Goal: Information Seeking & Learning: Check status

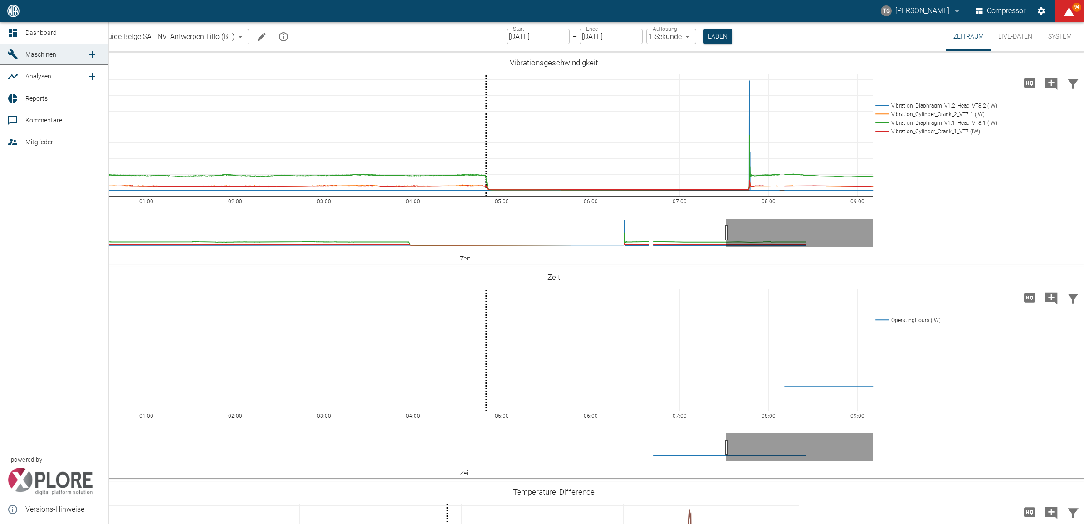
drag, startPoint x: 10, startPoint y: 33, endPoint x: 20, endPoint y: 39, distance: 11.8
click at [10, 33] on icon at bounding box center [12, 32] width 11 height 11
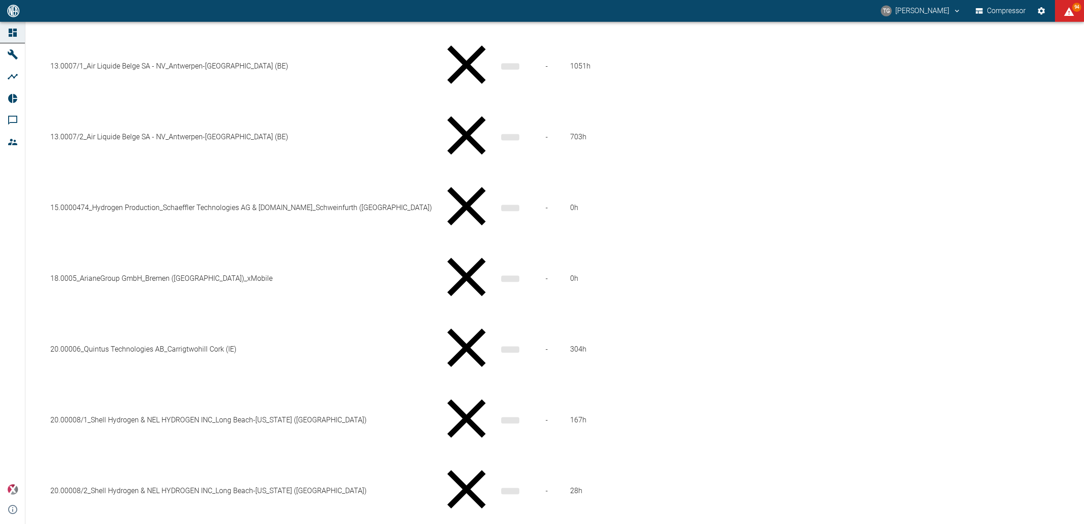
scroll to position [558, 0]
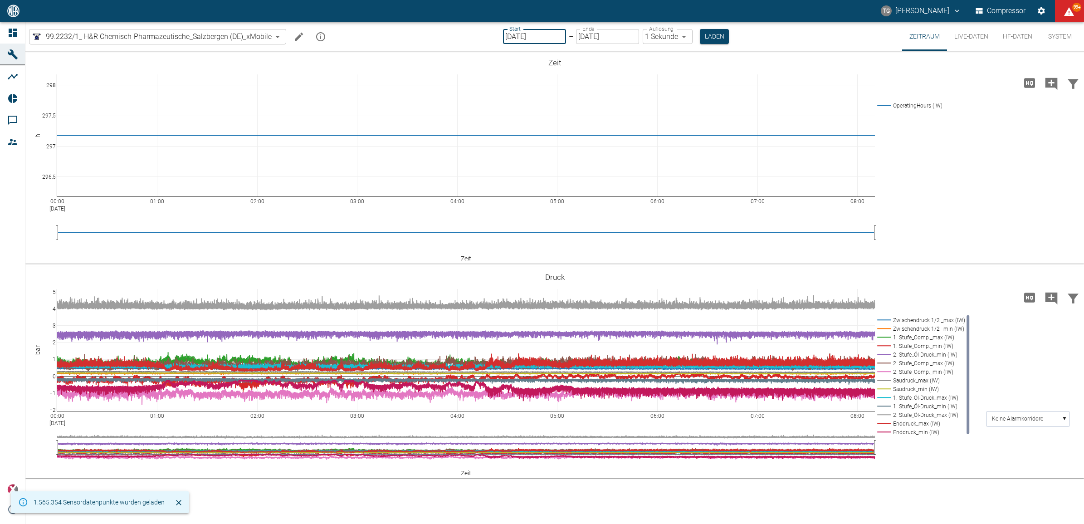
click at [541, 35] on input "11.09.2025" at bounding box center [534, 36] width 63 height 15
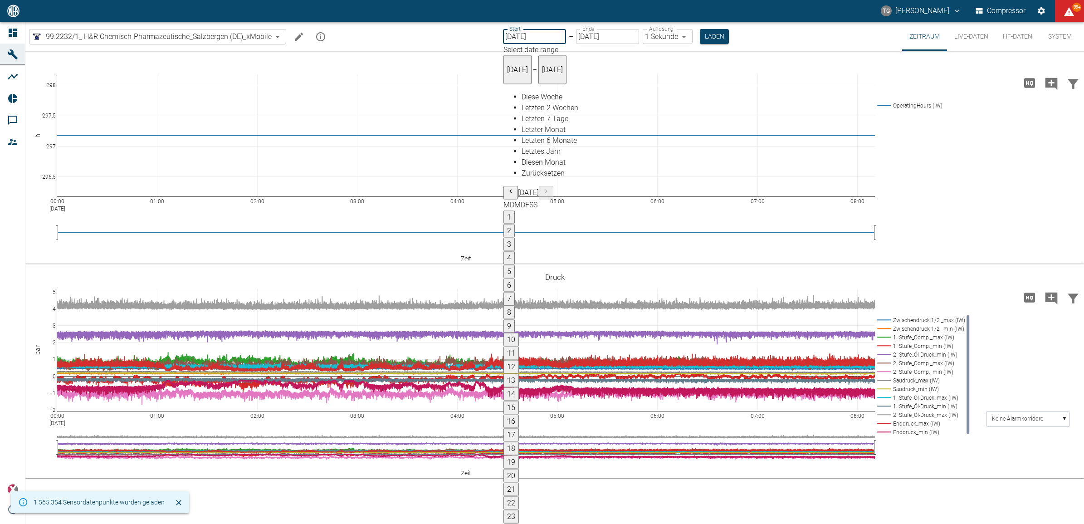
type input "[DATE]"
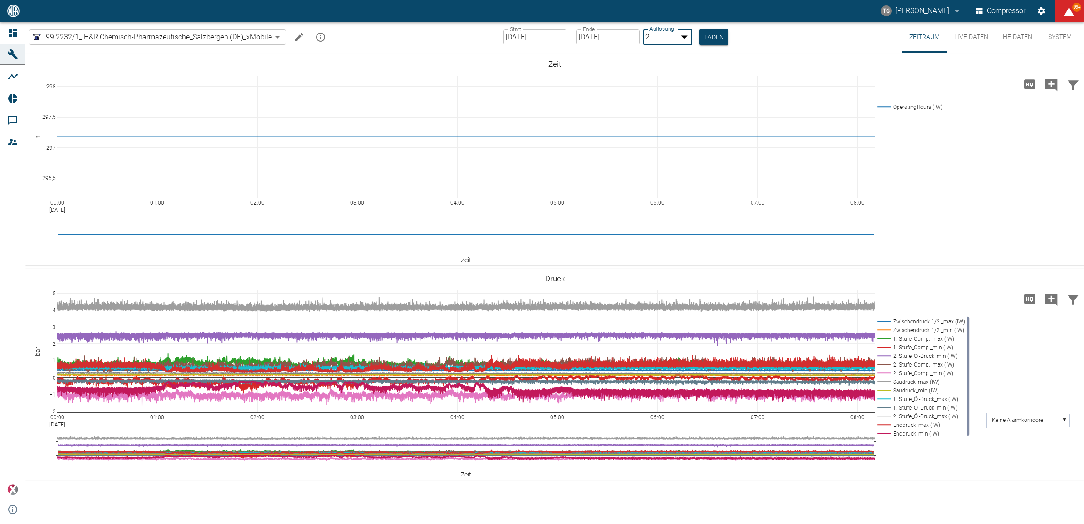
click at [666, 39] on body "TG Thomas Gregoir Compressor 99+ Dashboard Maschinen Analysen Reports Kommentar…" at bounding box center [542, 262] width 1084 height 524
type input "1sec"
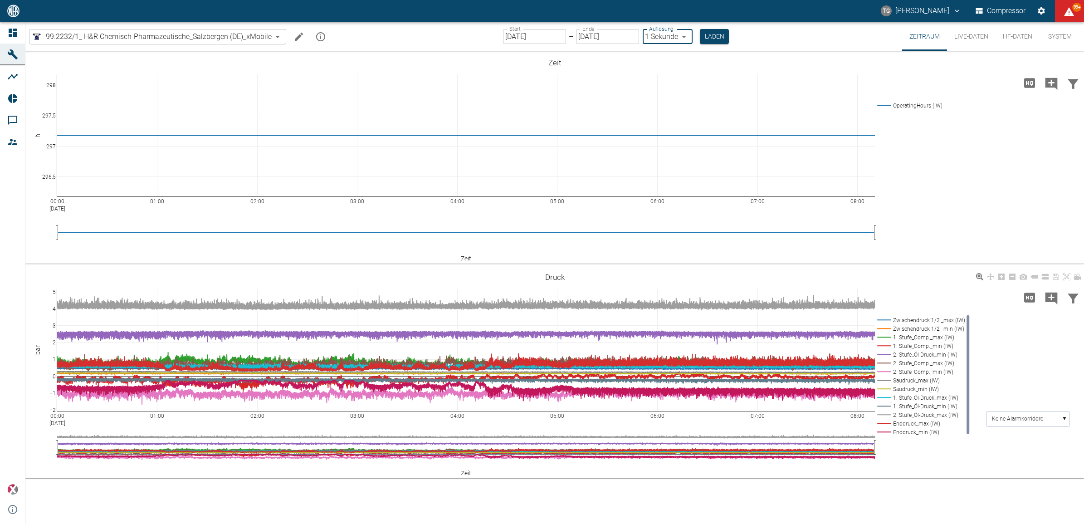
click at [718, 35] on button "Laden" at bounding box center [714, 36] width 29 height 15
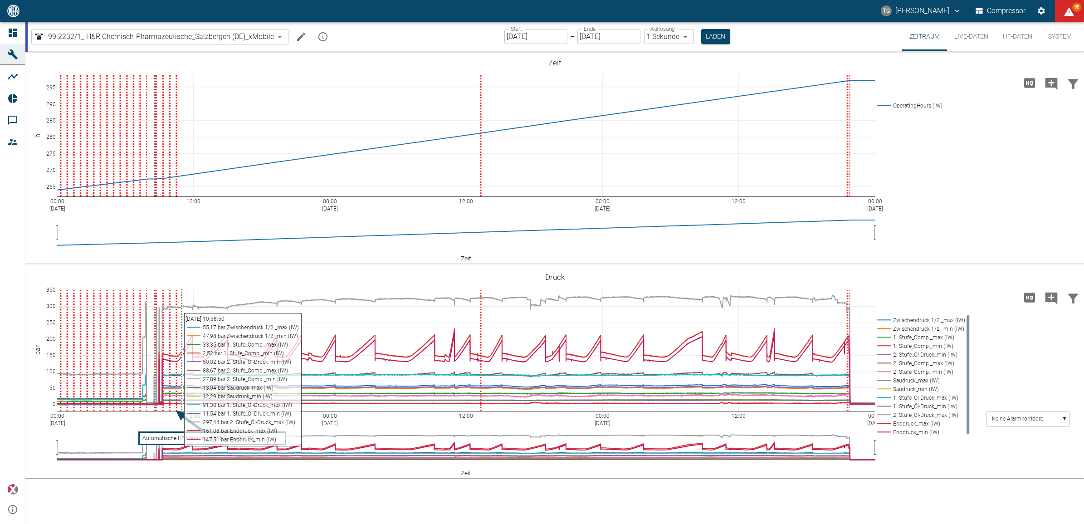
click at [912, 289] on div "00:00 Sep 4, 2025 12:00 00:00 Sep 5, 2025 12:00 00:00 Sep 6, 2025 12:00 00:00 S…" at bounding box center [554, 373] width 1059 height 204
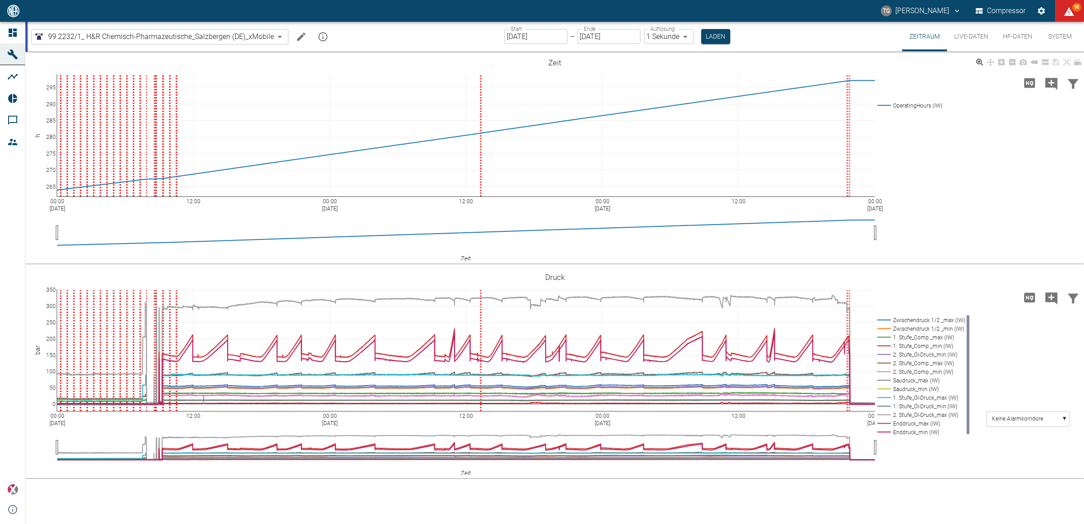
click at [221, 62] on div "00:00 Sep 4, 2025 12:00 00:00 Sep 5, 2025 12:00 00:00 Sep 6, 2025 12:00 00:00 S…" at bounding box center [554, 158] width 1059 height 204
click at [10, 35] on icon at bounding box center [13, 33] width 8 height 8
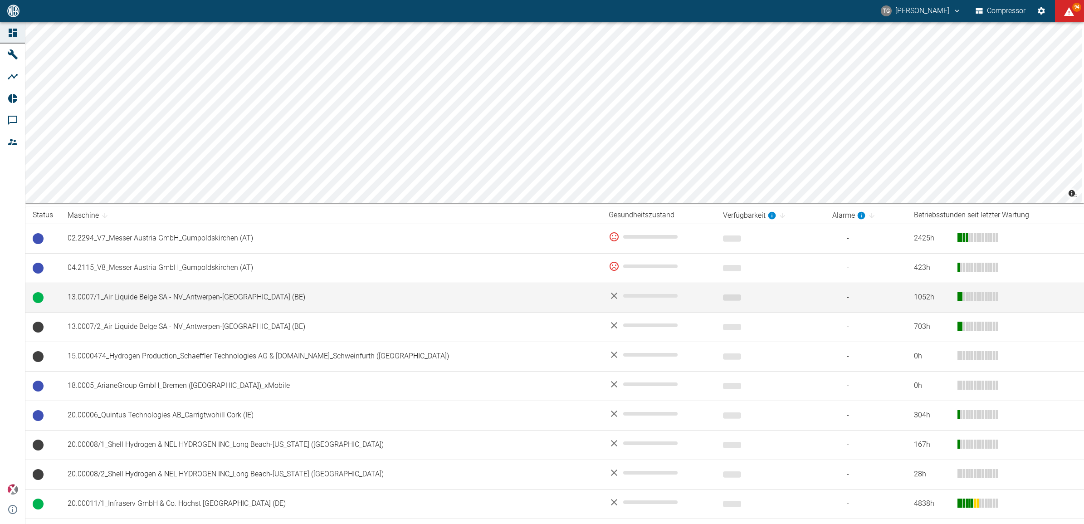
click at [112, 298] on td "13.0007/1_Air Liquide Belge SA - NV_Antwerpen-[GEOGRAPHIC_DATA] (BE)" at bounding box center [330, 297] width 541 height 29
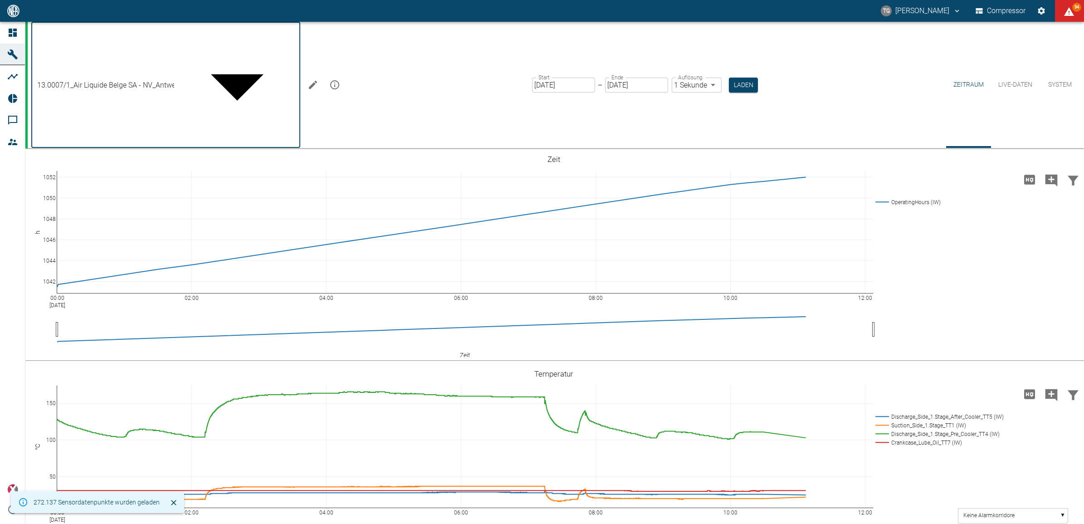
click at [140, 35] on body "TG Thomas Gregoir Compressor 94 Dashboard Maschinen Analysen Reports Kommentare…" at bounding box center [542, 262] width 1084 height 524
click at [544, 524] on div at bounding box center [542, 531] width 1084 height 0
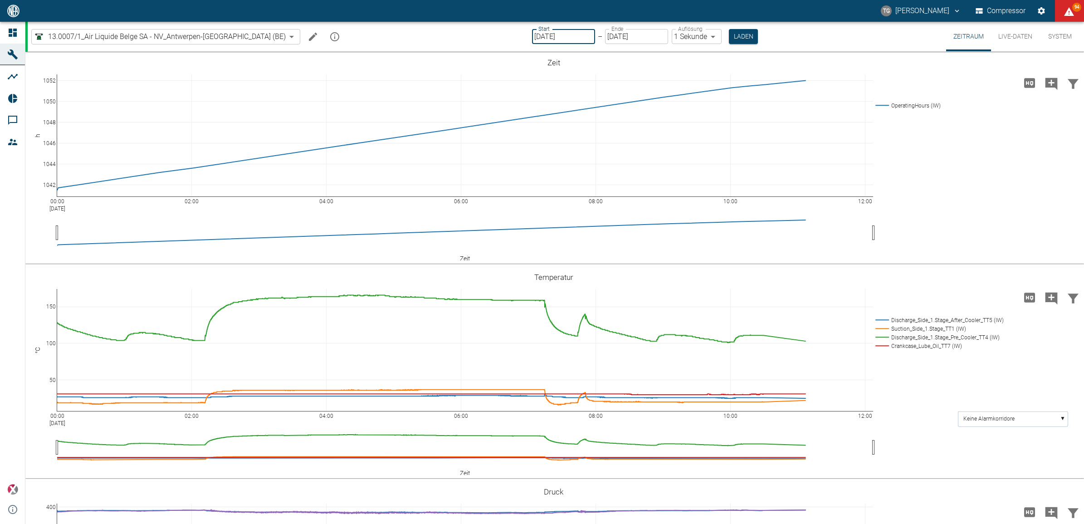
click at [534, 34] on input "11.09.2025" at bounding box center [563, 36] width 63 height 15
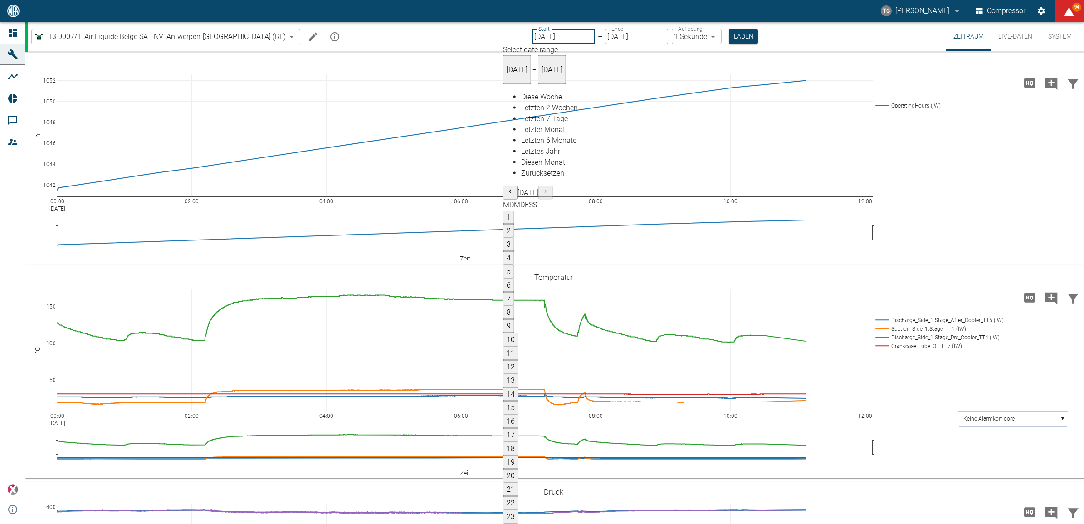
type input "01.09.2025"
type input "2min"
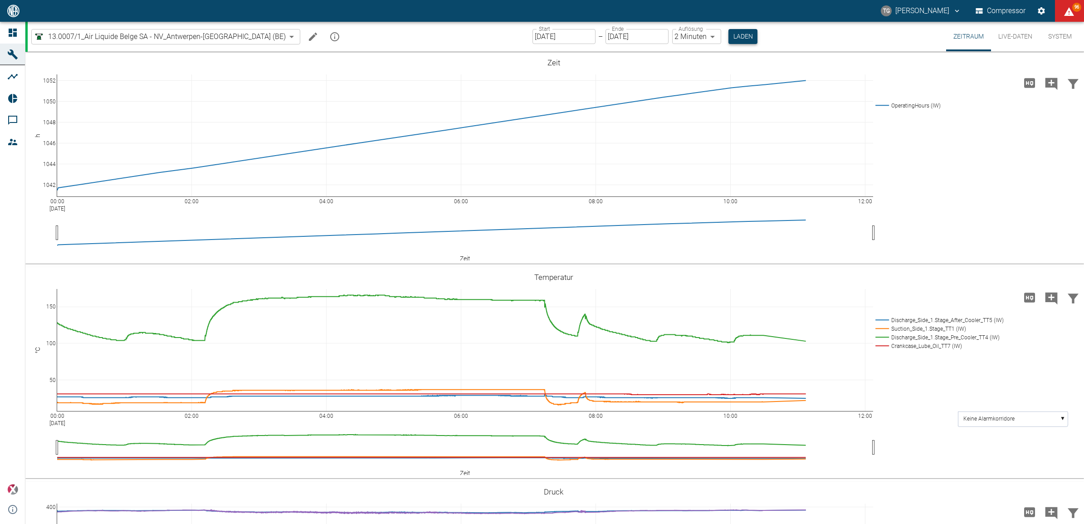
click at [729, 41] on button "Laden" at bounding box center [743, 36] width 29 height 15
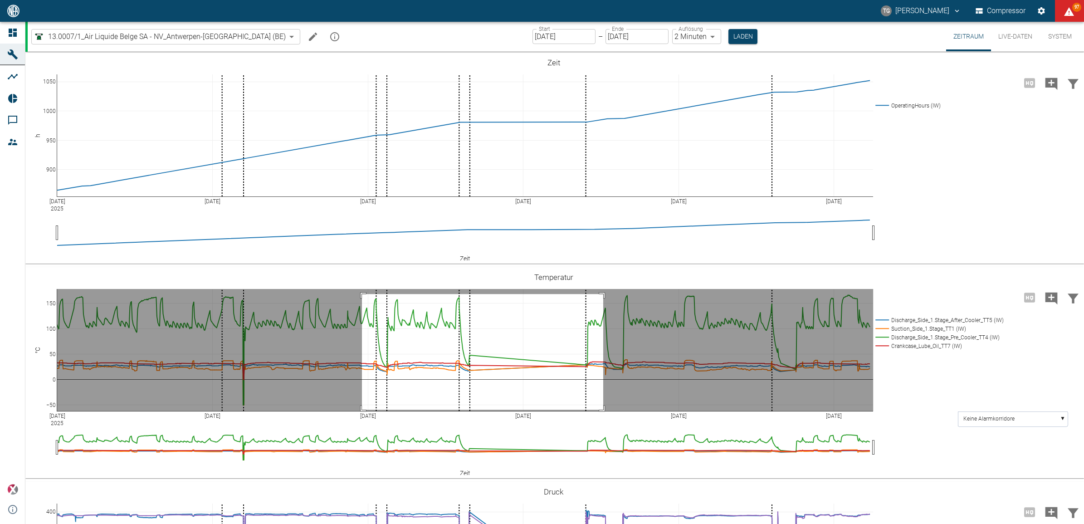
drag, startPoint x: 362, startPoint y: 294, endPoint x: 603, endPoint y: 410, distance: 267.7
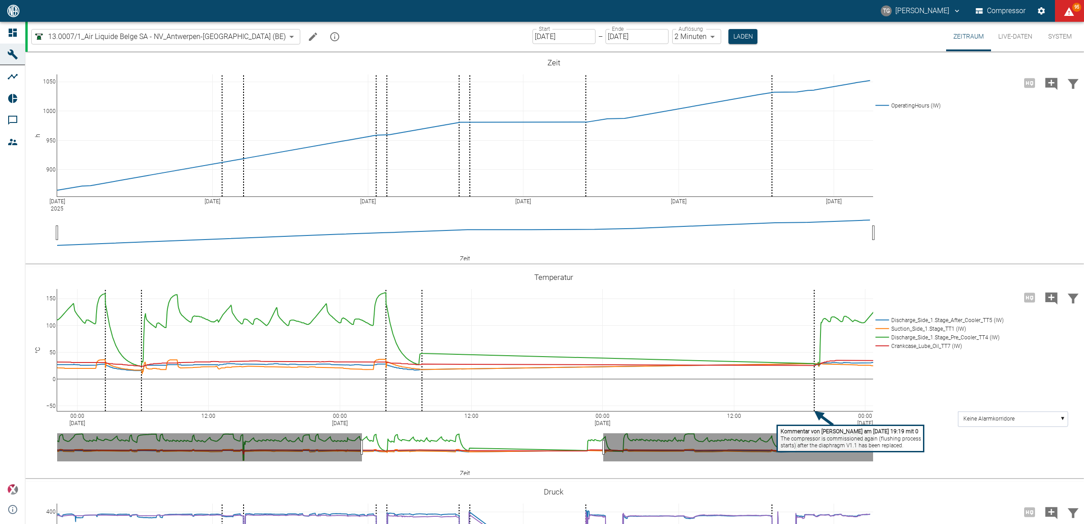
drag, startPoint x: 1063, startPoint y: 274, endPoint x: 1060, endPoint y: 286, distance: 12.5
click at [1063, 274] on icon at bounding box center [1064, 276] width 7 height 7
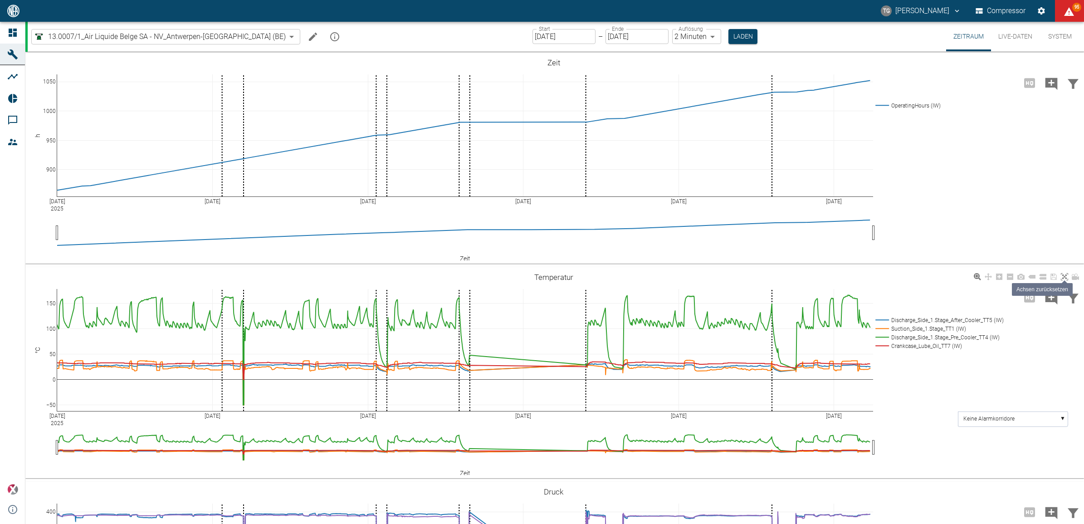
click at [1066, 277] on icon at bounding box center [1064, 276] width 7 height 7
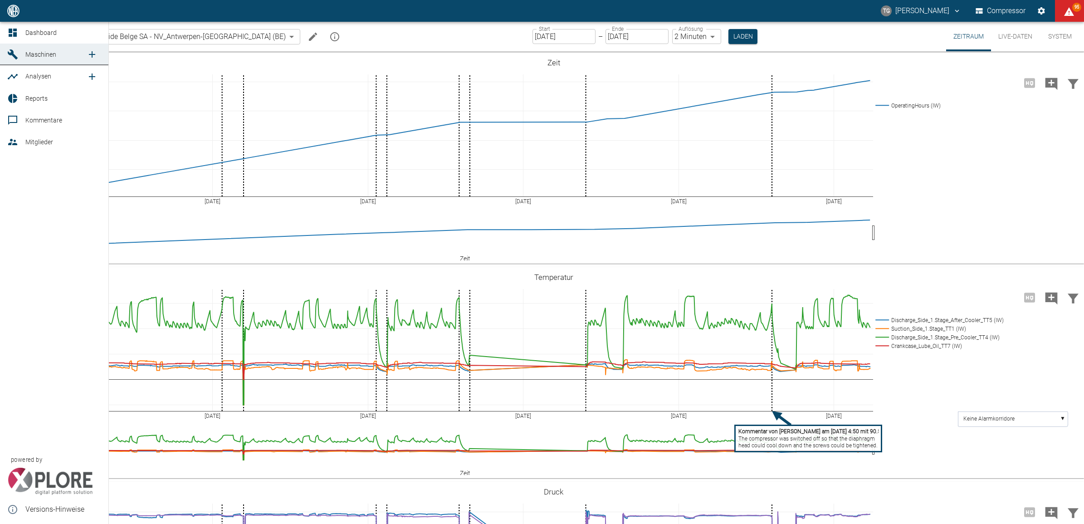
drag, startPoint x: 9, startPoint y: 32, endPoint x: 44, endPoint y: 64, distance: 47.5
click at [9, 32] on icon at bounding box center [13, 33] width 8 height 8
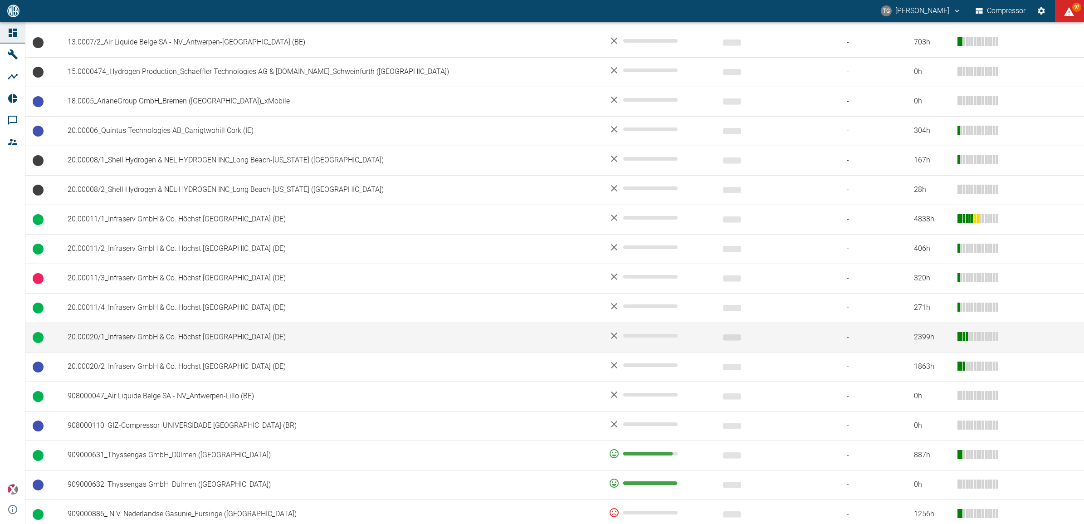
scroll to position [340, 0]
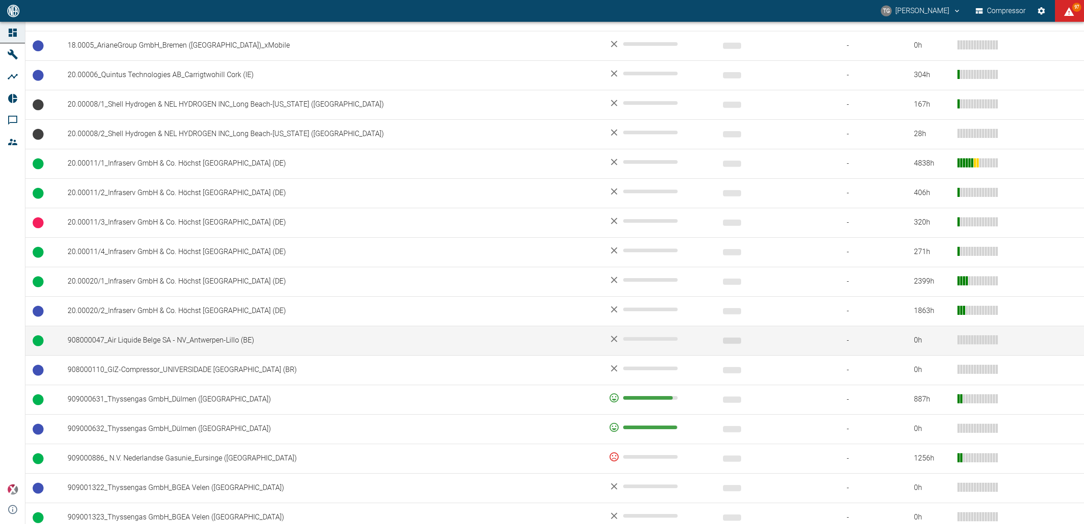
click at [125, 343] on td "908000047_Air Liquide Belge SA - NV_Antwerpen-Lillo (BE)" at bounding box center [330, 340] width 541 height 29
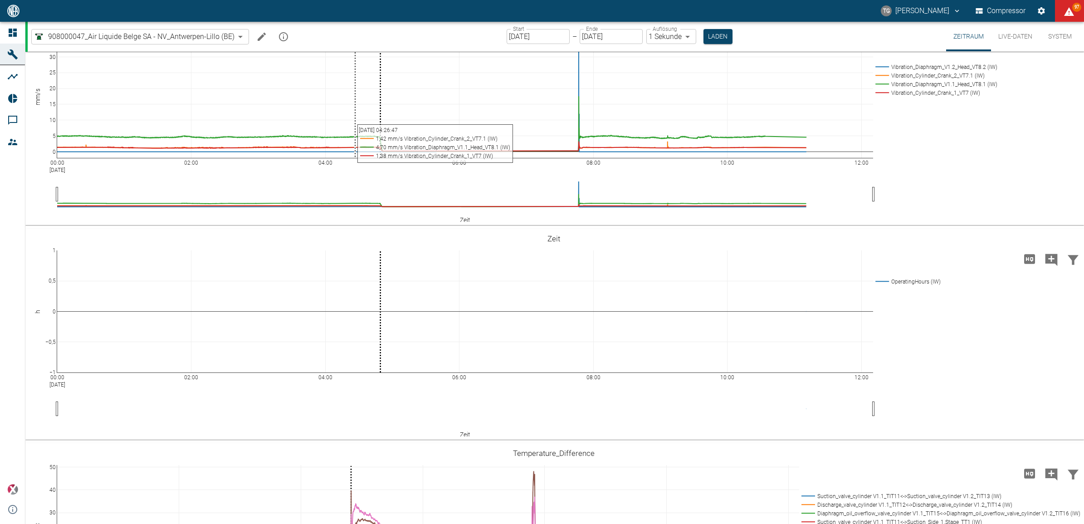
scroll to position [57, 0]
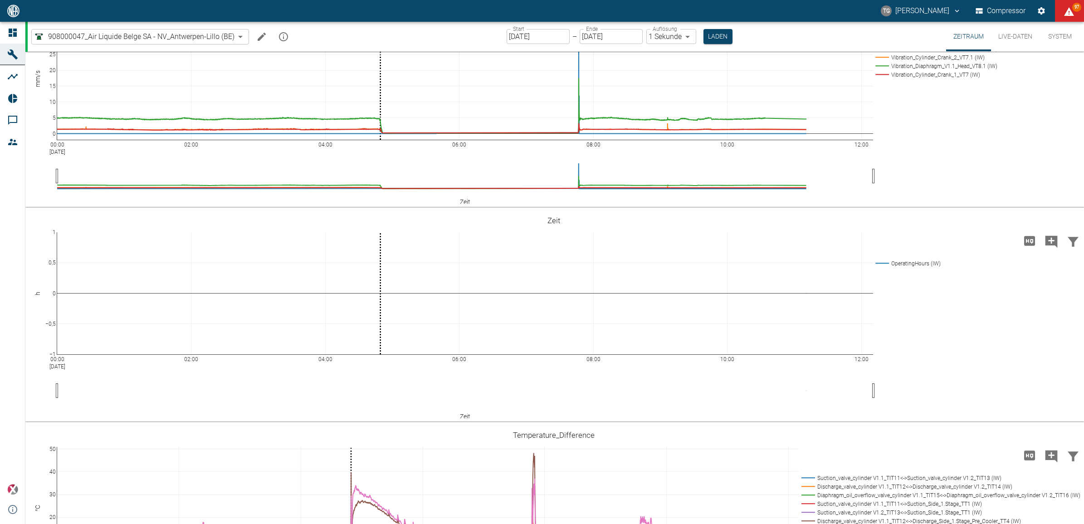
click at [538, 41] on input "[DATE]" at bounding box center [538, 36] width 63 height 15
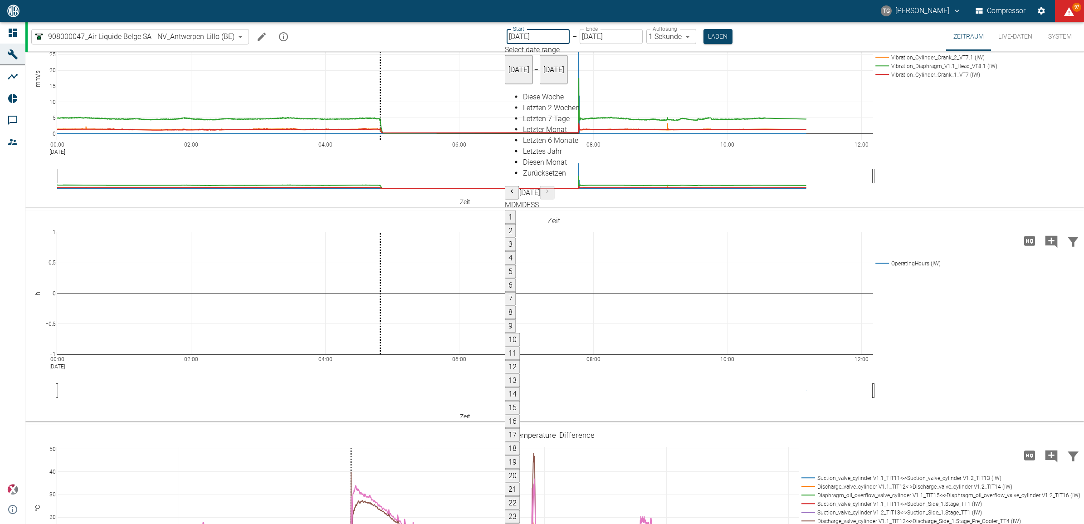
type input "[DATE]"
type input "2min"
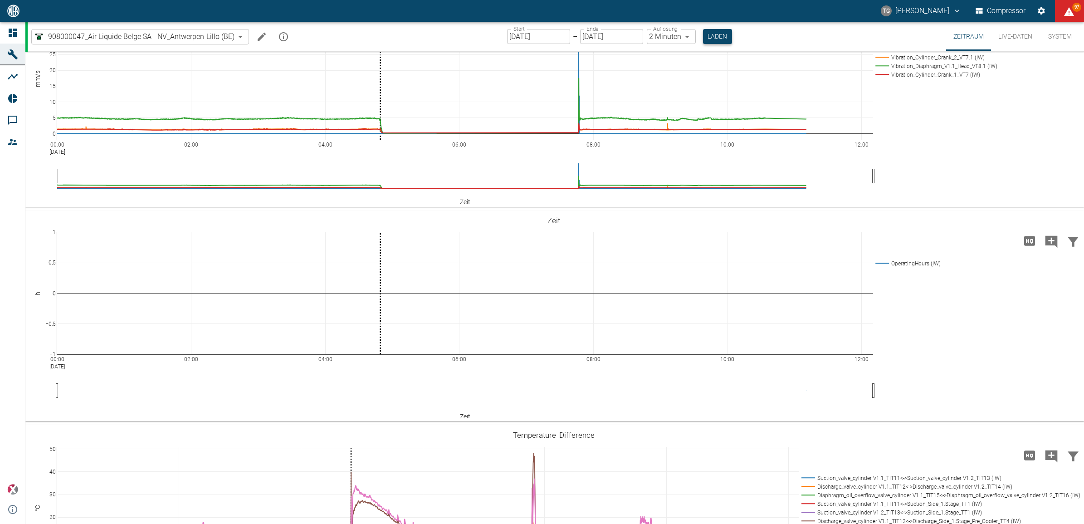
click at [715, 39] on button "Laden" at bounding box center [717, 36] width 29 height 15
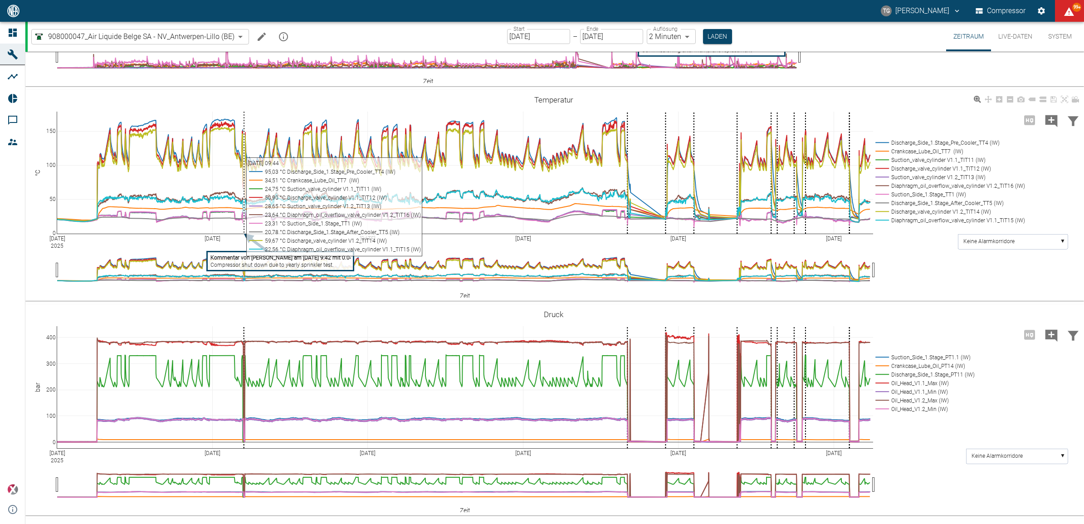
scroll to position [510, 0]
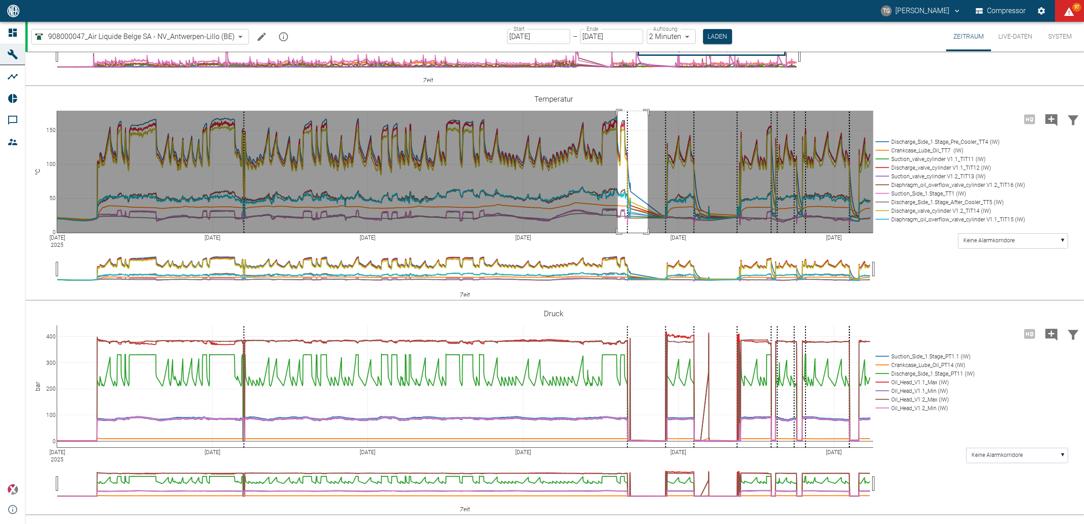
drag, startPoint x: 618, startPoint y: 207, endPoint x: 648, endPoint y: 347, distance: 142.9
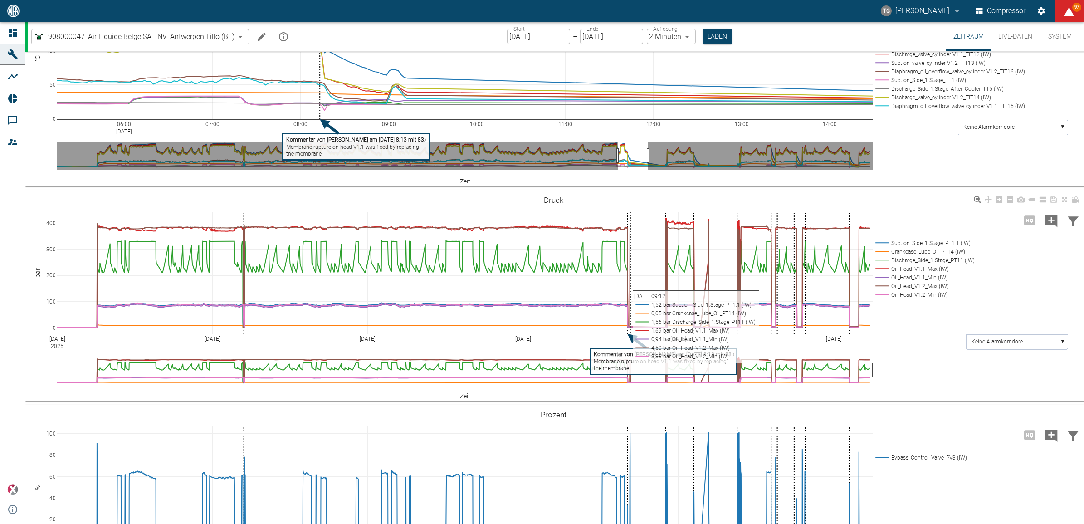
scroll to position [681, 0]
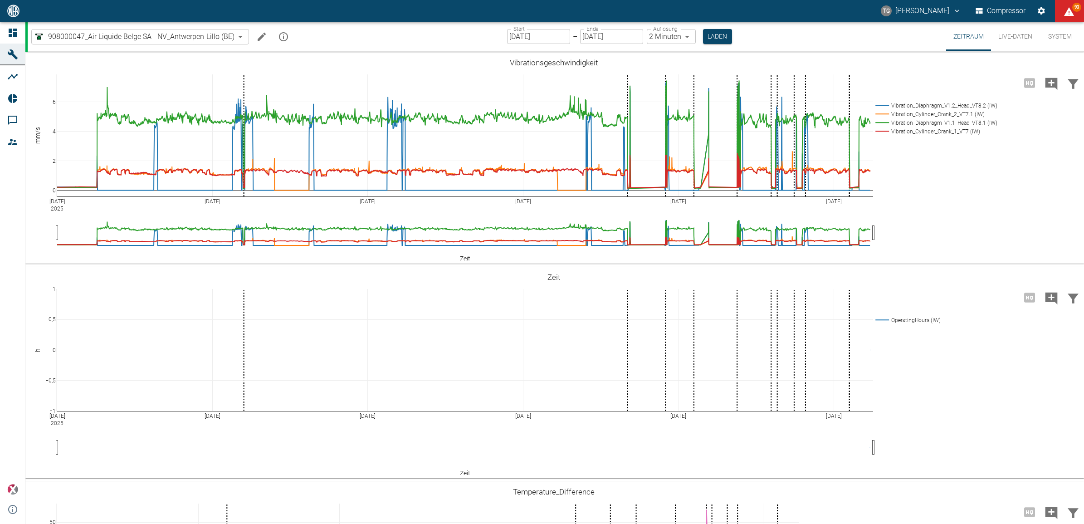
scroll to position [681, 0]
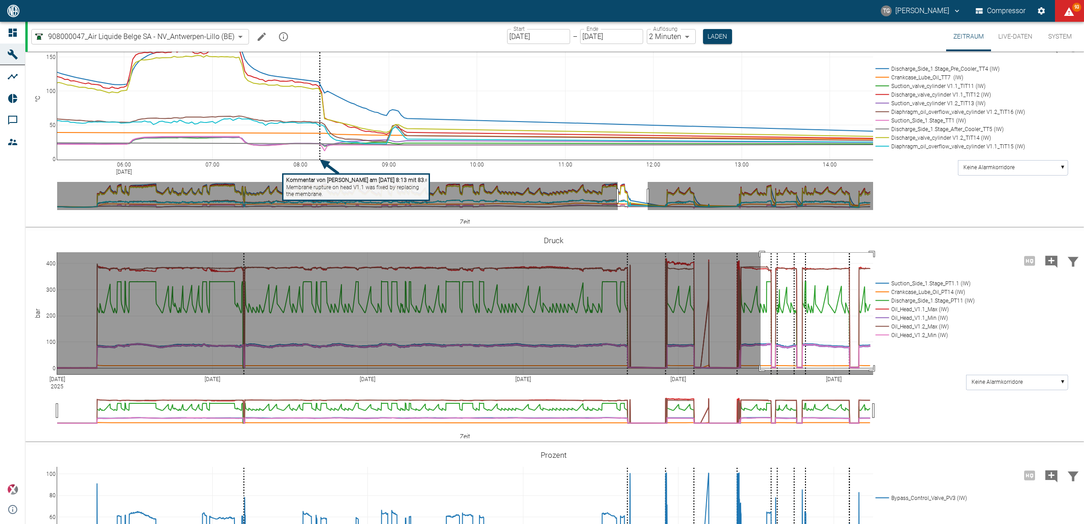
drag, startPoint x: 761, startPoint y: 252, endPoint x: 903, endPoint y: 369, distance: 184.0
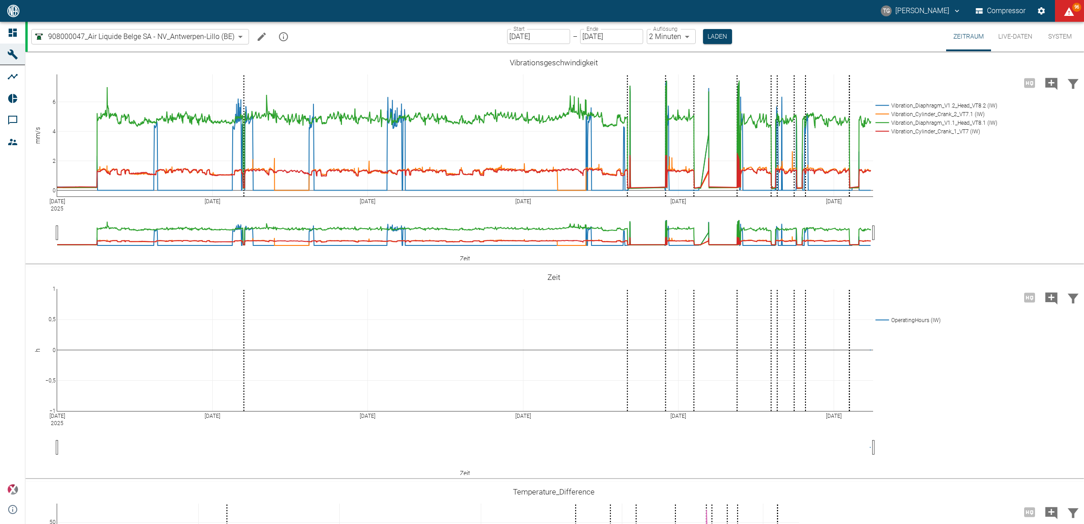
scroll to position [681, 0]
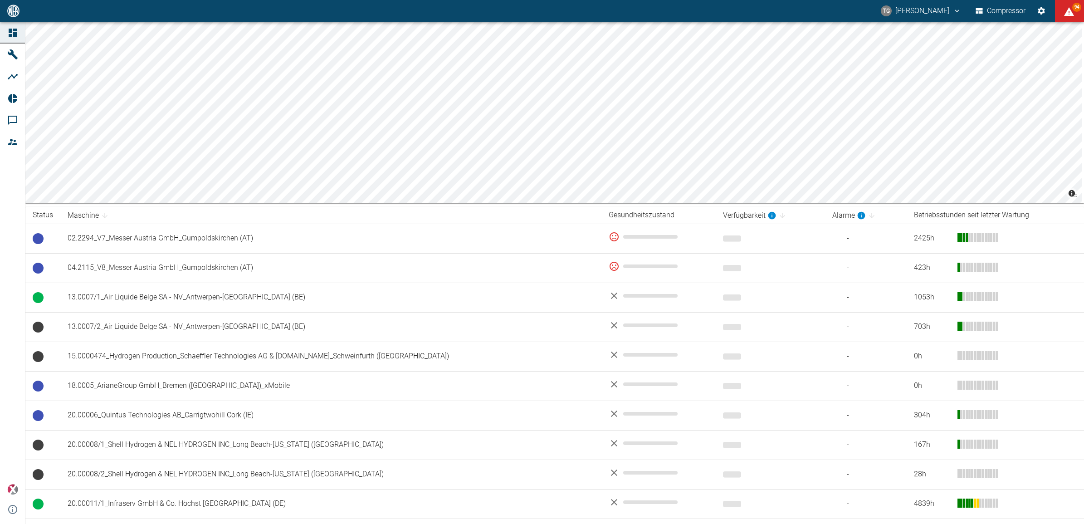
scroll to position [57, 0]
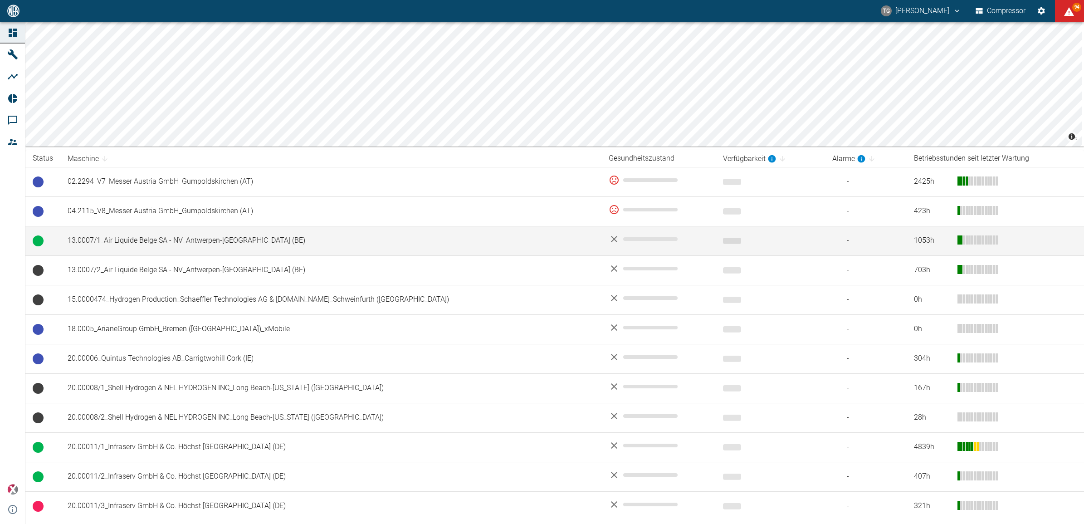
click at [171, 234] on td "13.0007/1_Air Liquide Belge SA - NV_Antwerpen-Lillo (BE)" at bounding box center [330, 240] width 541 height 29
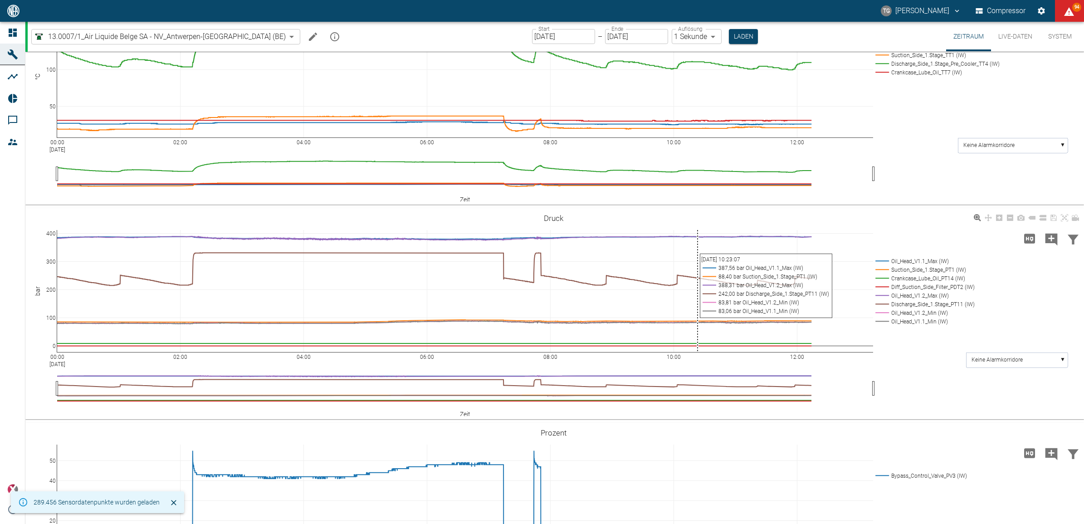
scroll to position [284, 0]
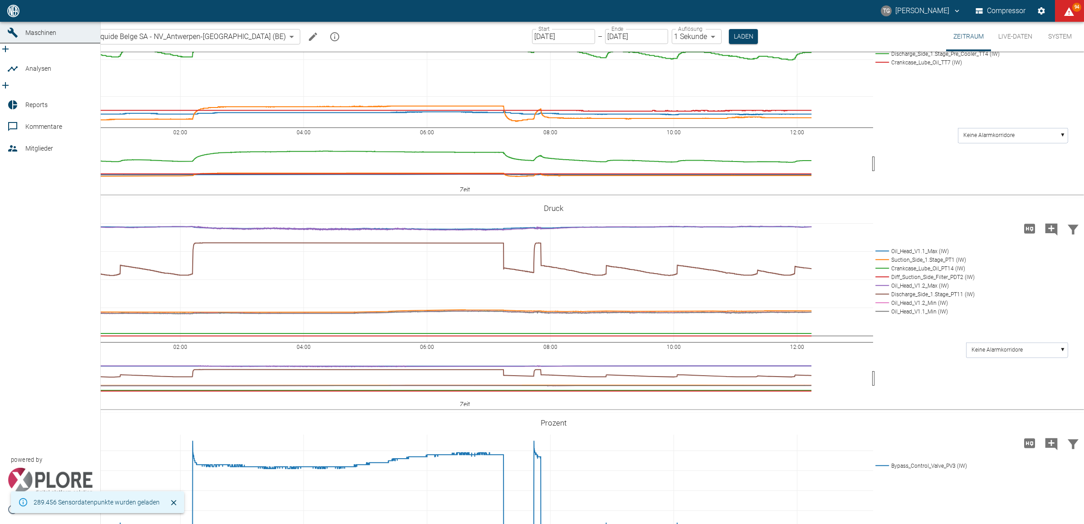
click at [15, 15] on icon at bounding box center [13, 11] width 8 height 8
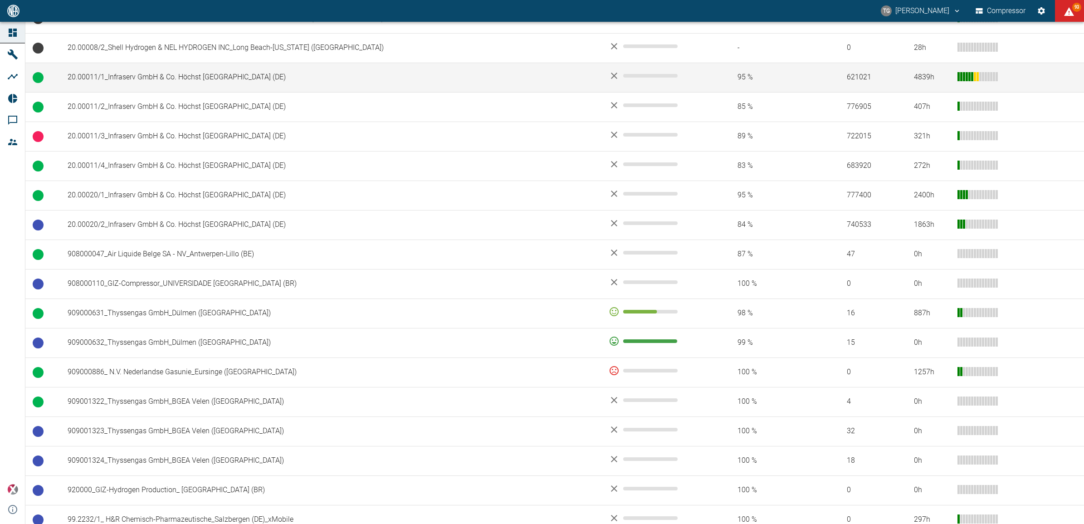
scroll to position [454, 0]
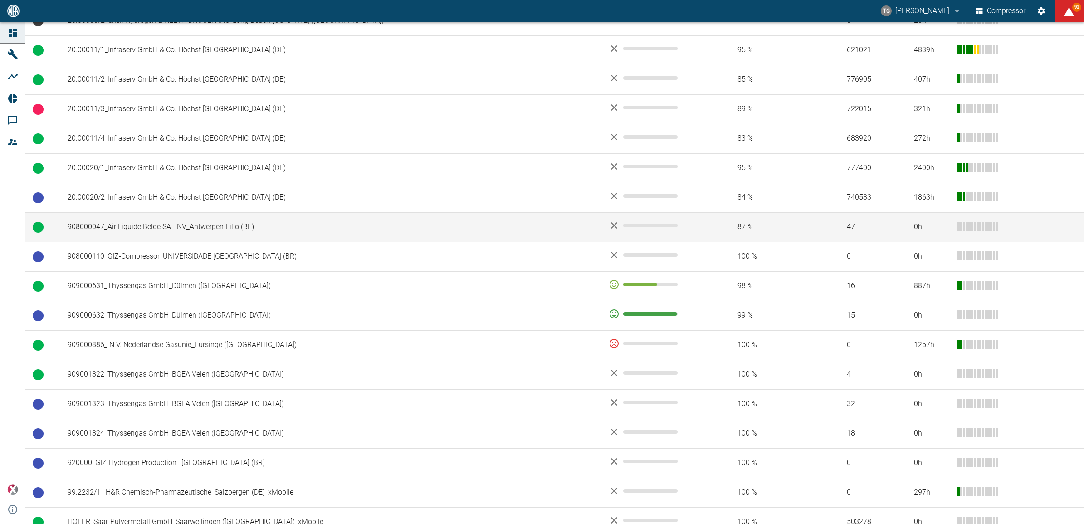
click at [159, 228] on td "908000047_Air Liquide Belge SA - NV_Antwerpen-Lillo (BE)" at bounding box center [330, 226] width 541 height 29
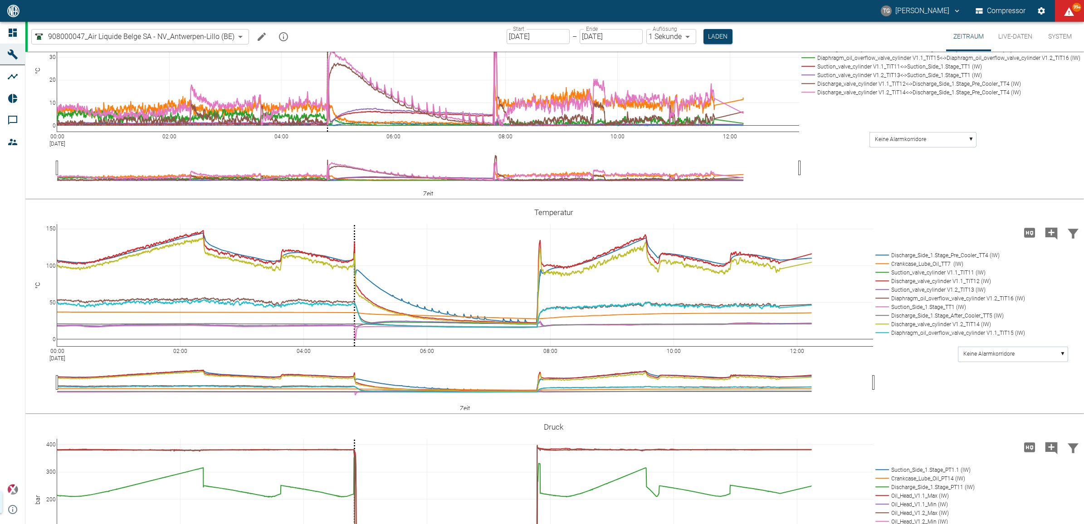
scroll to position [611, 0]
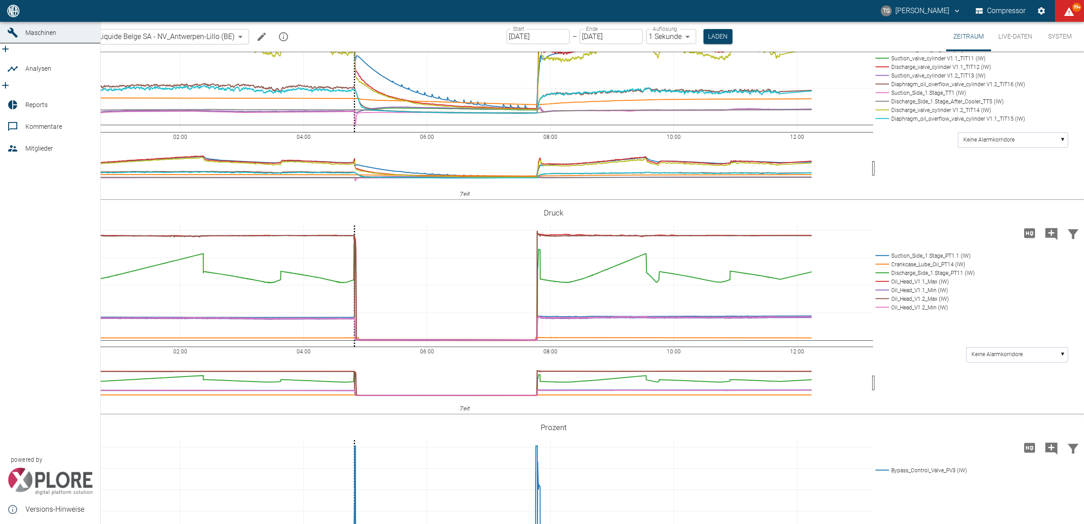
click at [14, 15] on icon at bounding box center [13, 11] width 8 height 8
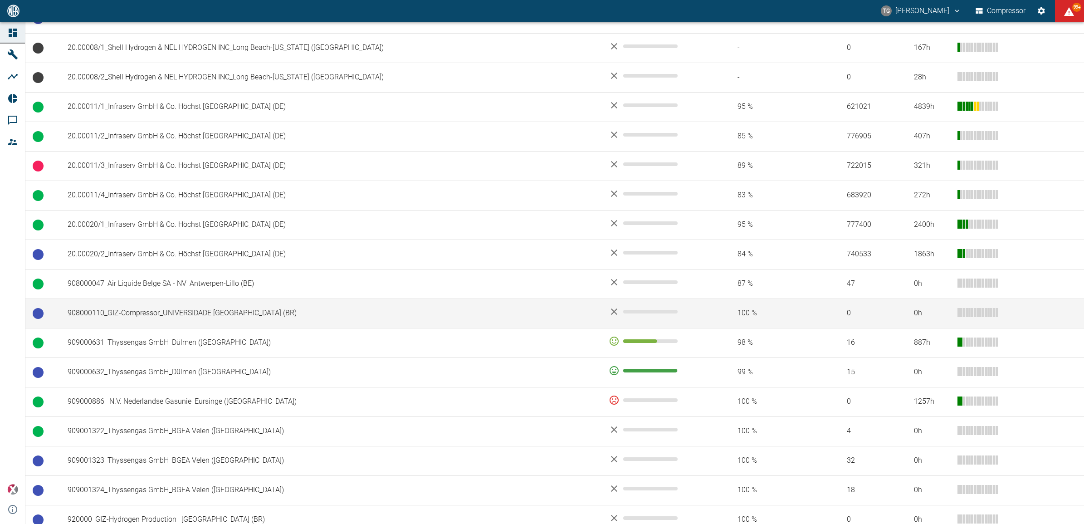
scroll to position [454, 0]
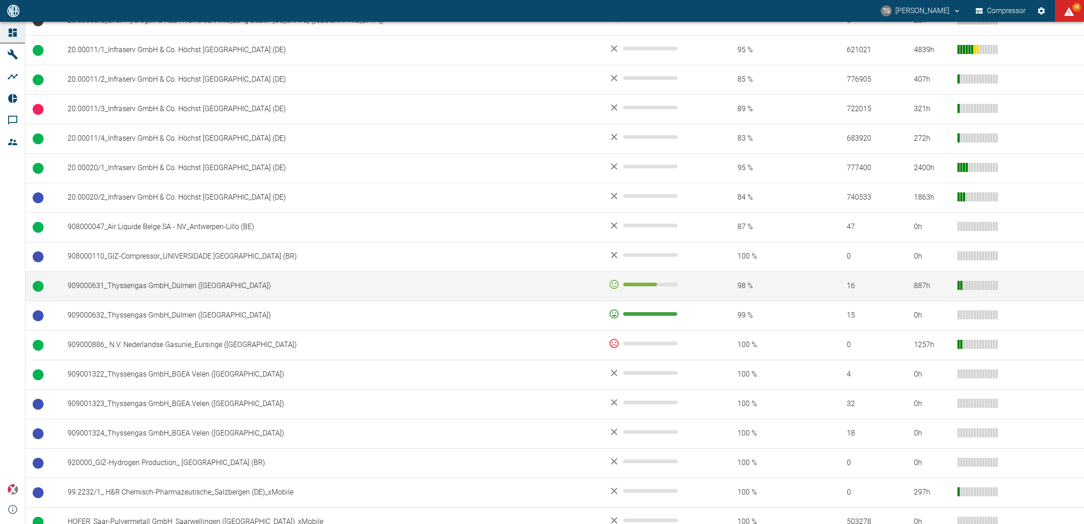
click at [98, 294] on td "909000631_Thyssengas GmbH_Dülmen ([GEOGRAPHIC_DATA])" at bounding box center [330, 285] width 541 height 29
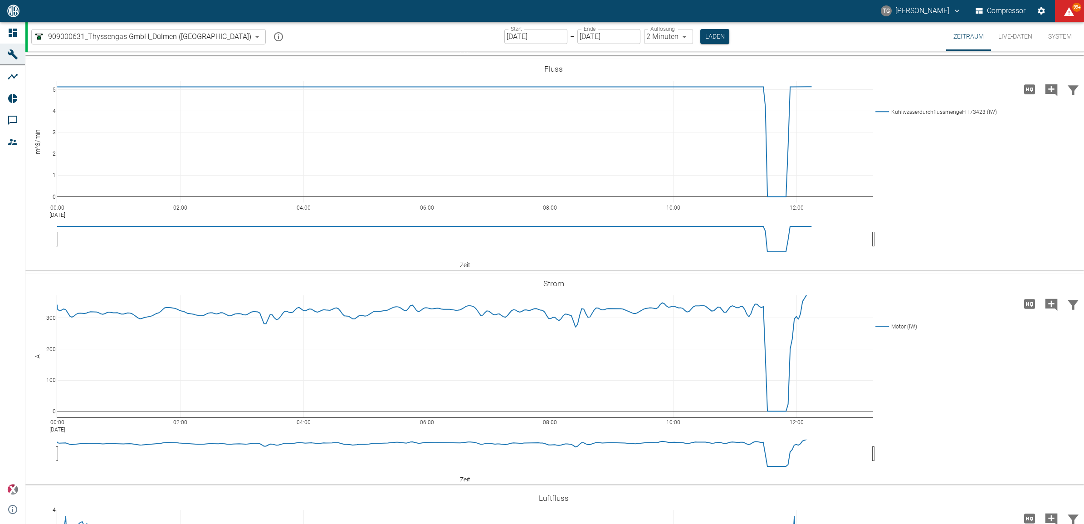
scroll to position [2268, 0]
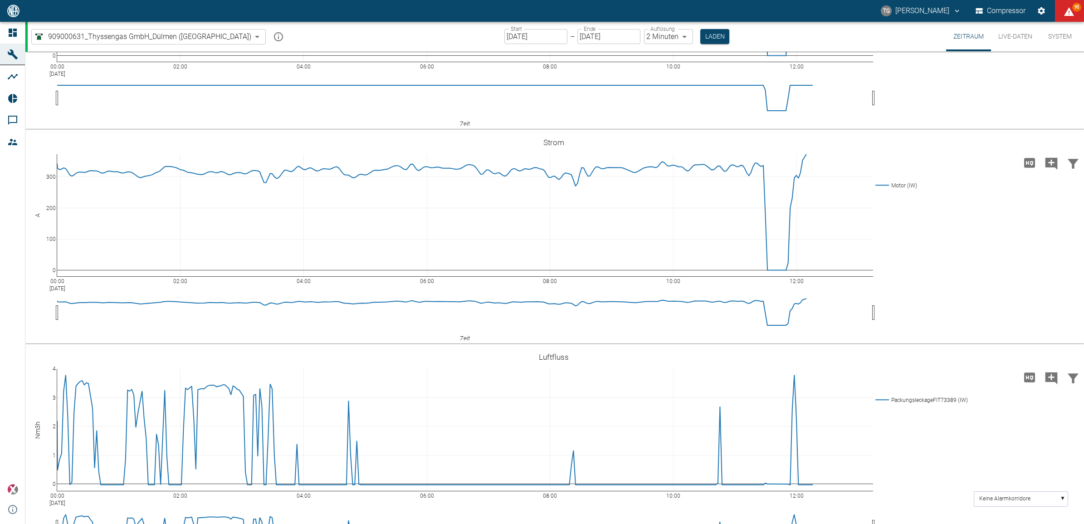
scroll to position [2325, 0]
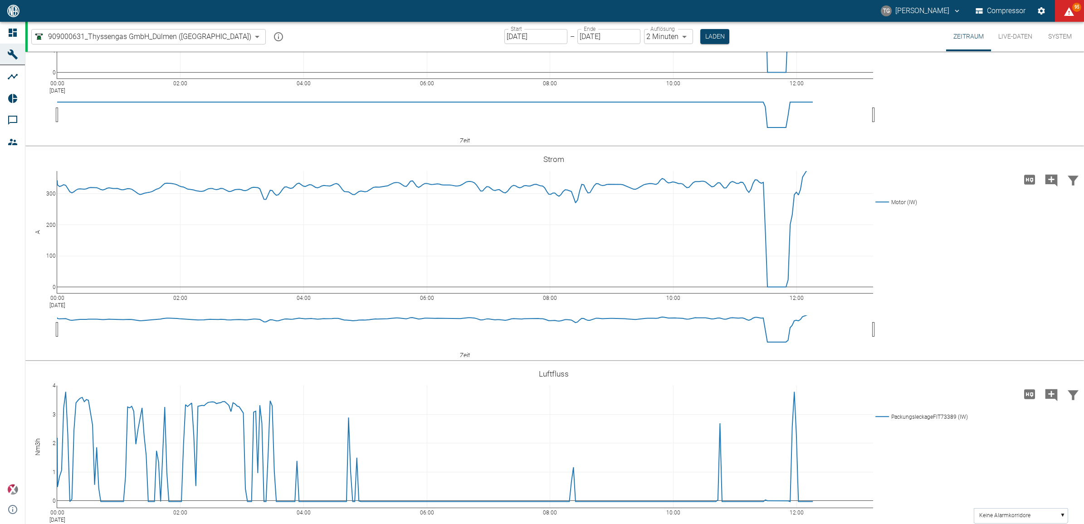
click at [631, 38] on body "TG Thomas Gregoir Compressor 95 Dashboard Maschinen Analysen Reports Kommentare…" at bounding box center [542, 262] width 1084 height 524
type input "1sec"
click at [701, 40] on button "Laden" at bounding box center [715, 36] width 29 height 15
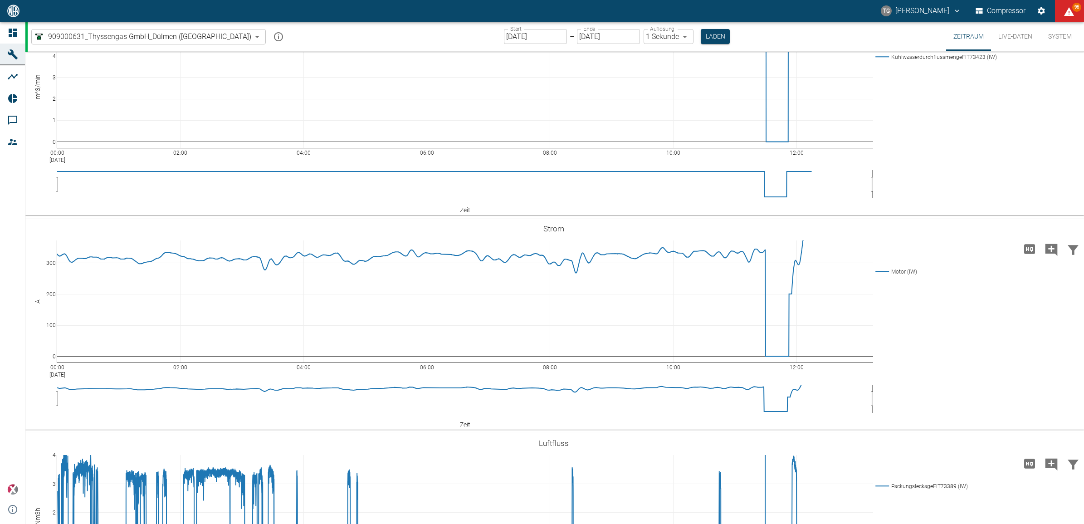
scroll to position [2268, 0]
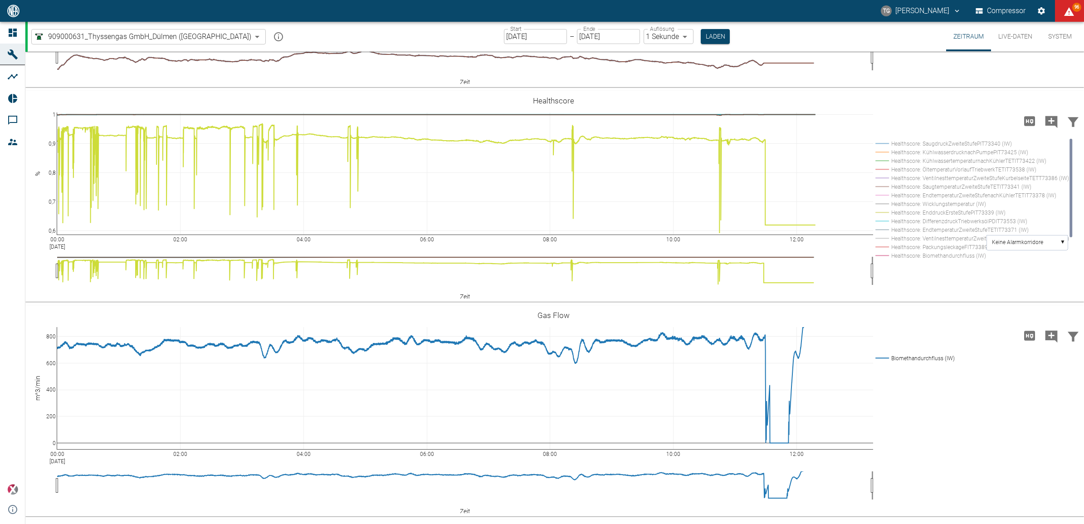
scroll to position [1937, 0]
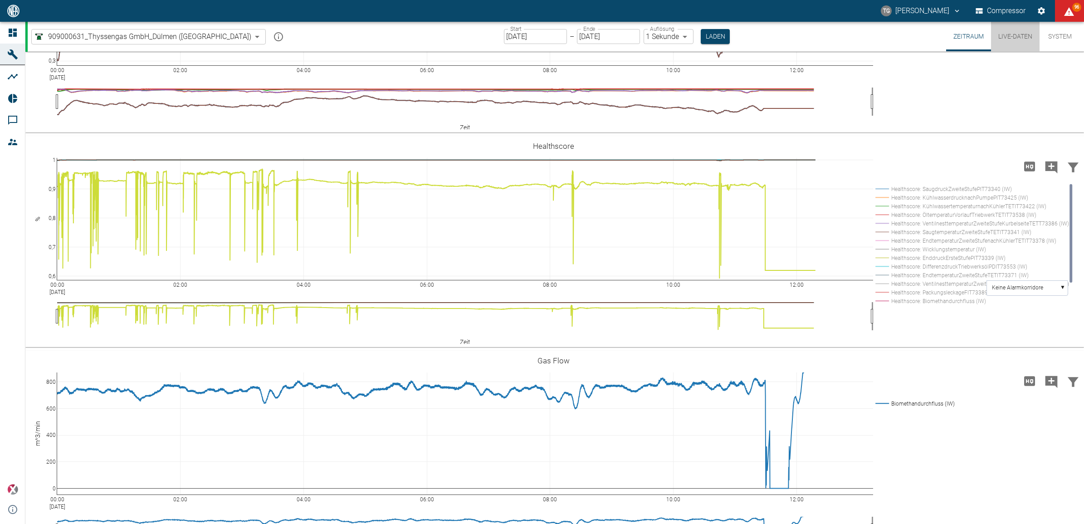
click at [1018, 39] on button "Live-Daten" at bounding box center [1015, 36] width 49 height 29
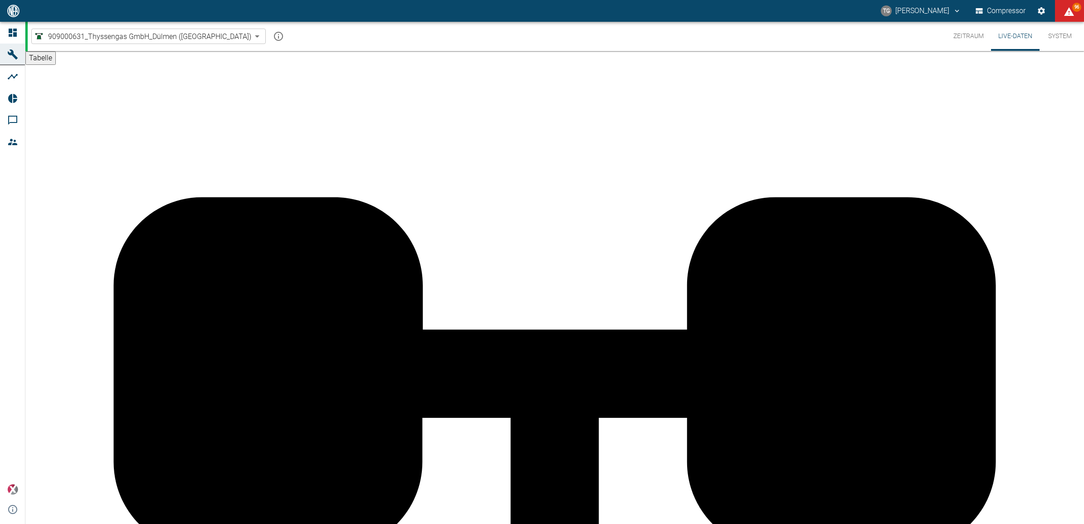
click at [962, 39] on button "Zeitraum" at bounding box center [968, 36] width 45 height 29
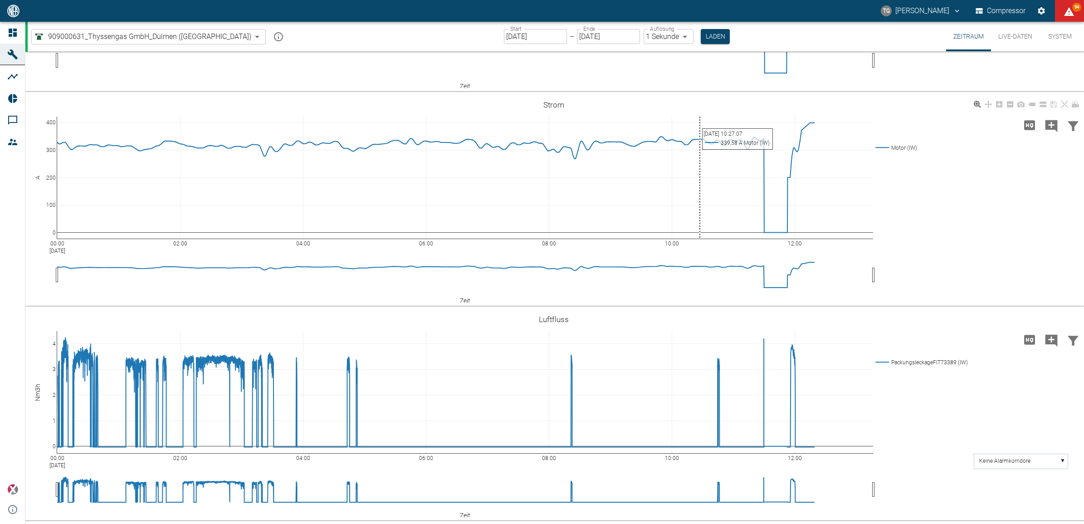
scroll to position [2958, 0]
click at [1029, 341] on icon "Hohe Auflösung" at bounding box center [1030, 340] width 15 height 15
click at [127, 299] on div "00:00 Sep 11, 2025 02:00 04:00 06:00 08:00 10:00 12:00 0 100 200 300 400 Motor …" at bounding box center [553, 200] width 1057 height 204
